Goal: Task Accomplishment & Management: Manage account settings

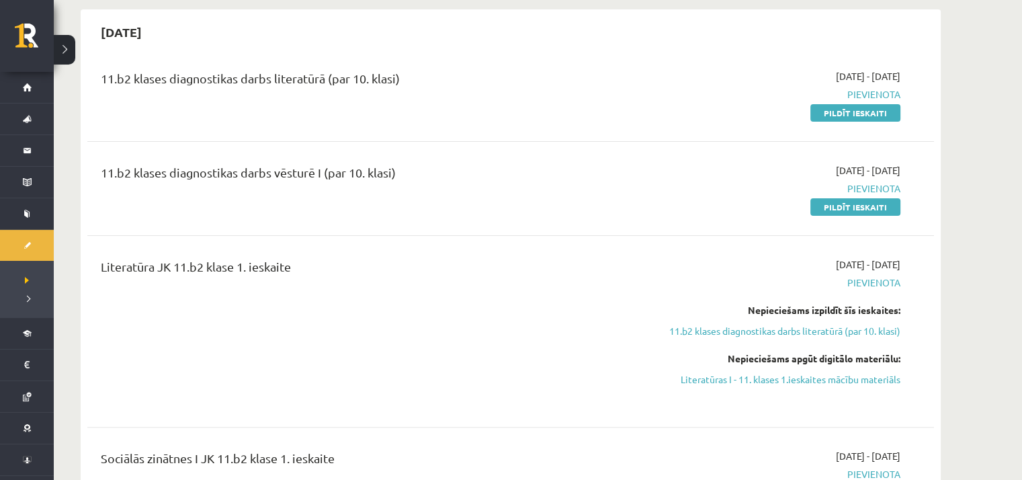
scroll to position [403, 0]
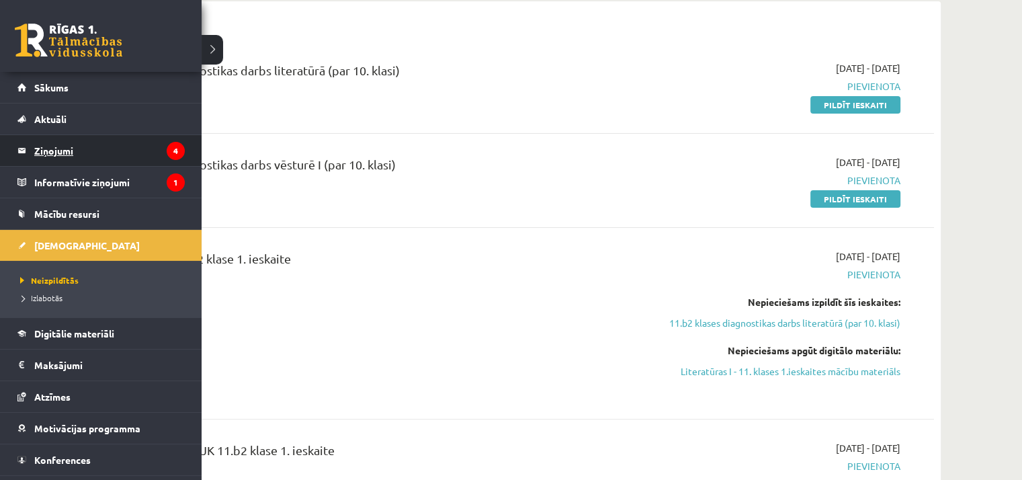
click at [85, 150] on legend "Ziņojumi 4" at bounding box center [109, 150] width 151 height 31
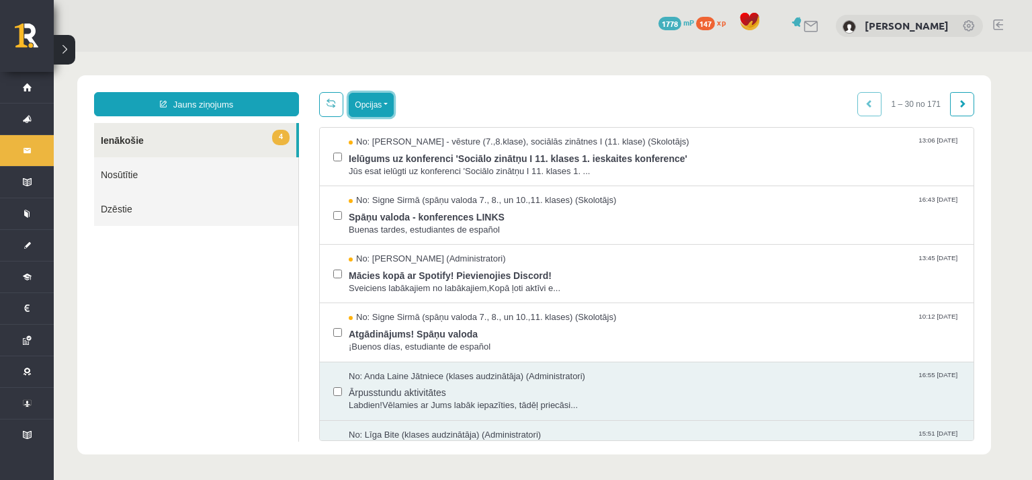
click at [361, 101] on button "Opcijas" at bounding box center [371, 105] width 45 height 24
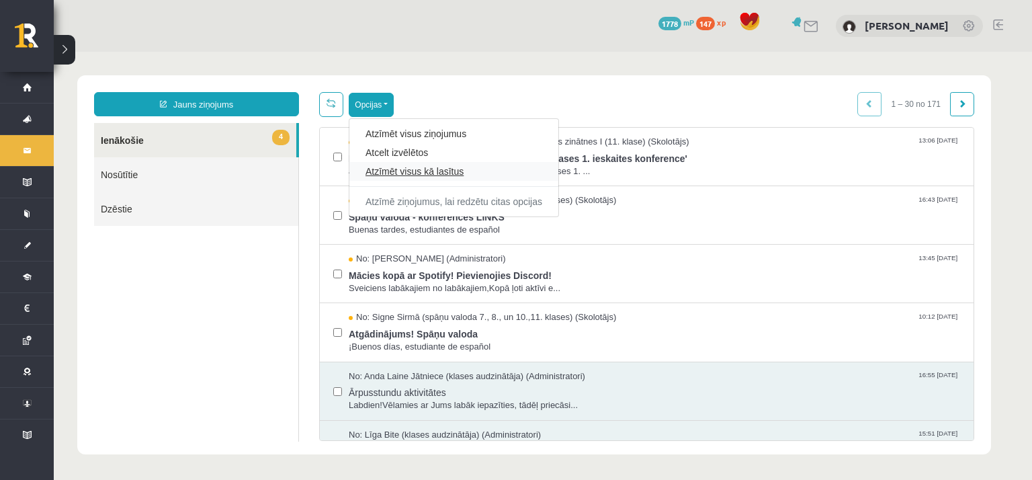
click at [407, 169] on link "Atzīmēt visus kā lasītus" at bounding box center [454, 171] width 177 height 13
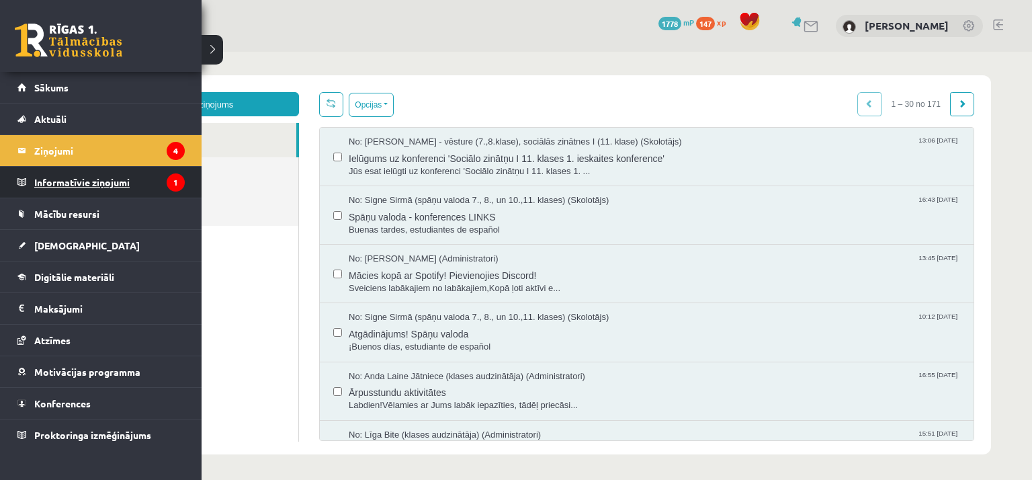
click at [69, 189] on legend "Informatīvie ziņojumi 1" at bounding box center [109, 182] width 151 height 31
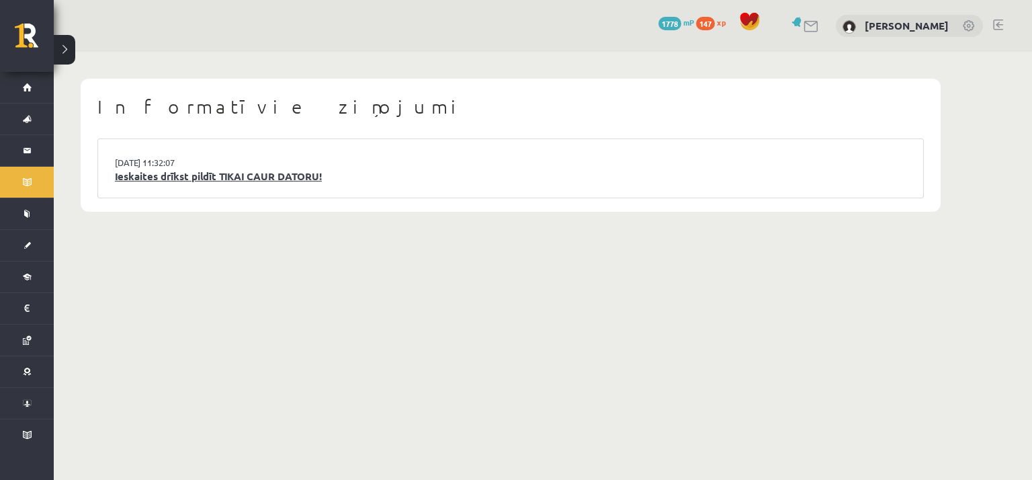
click at [285, 173] on link "Ieskaites drīkst pildīt TIKAI CAUR DATORU!" at bounding box center [511, 176] width 792 height 15
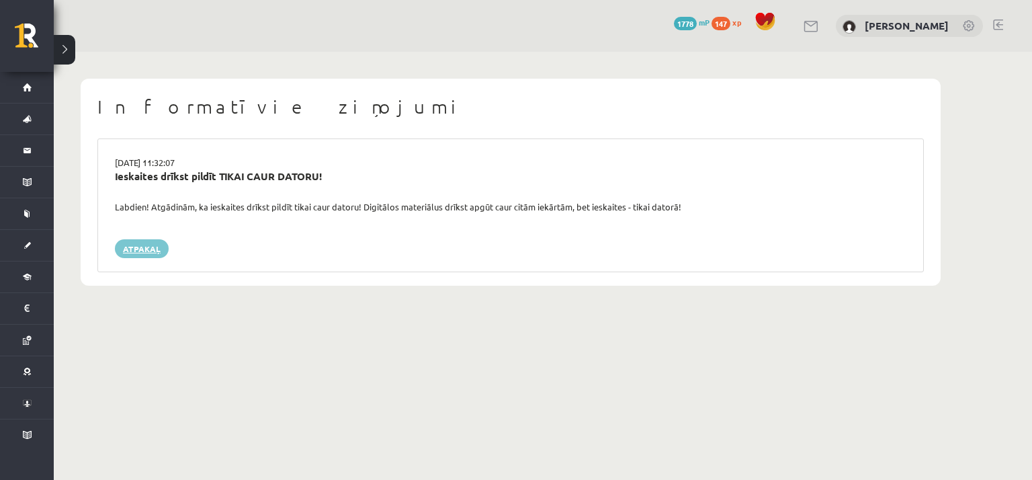
click at [131, 244] on link "Atpakaļ" at bounding box center [142, 248] width 54 height 19
